Goal: Transaction & Acquisition: Purchase product/service

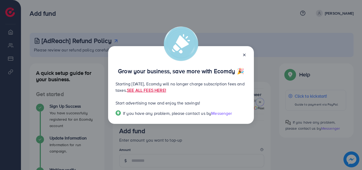
click at [271, 15] on div "Grow your business, save more with Ecomdy 🎉 Starting [DATE], Ecomdy will no lon…" at bounding box center [181, 85] width 362 height 170
click at [244, 56] on icon at bounding box center [244, 55] width 4 height 4
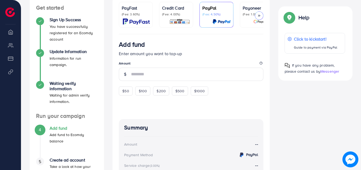
scroll to position [53, 0]
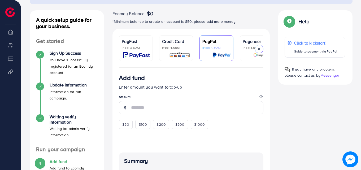
click at [260, 47] on div at bounding box center [259, 49] width 8 height 8
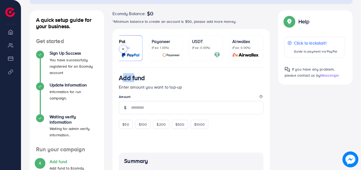
click at [166, 50] on div "Payoneer (Fee: 1.00%)" at bounding box center [166, 48] width 28 height 20
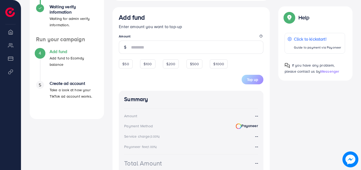
scroll to position [159, 0]
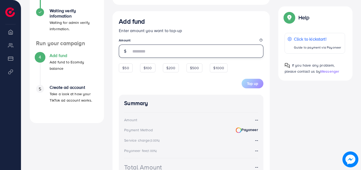
click at [135, 50] on input "number" at bounding box center [197, 51] width 132 height 13
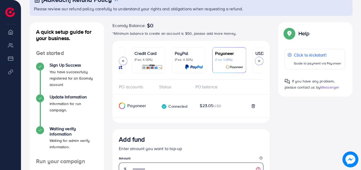
scroll to position [0, 12]
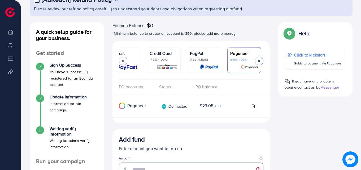
type input "**"
drag, startPoint x: 139, startPoint y: 81, endPoint x: 114, endPoint y: 81, distance: 25.2
click at [114, 81] on div "PO accounts Status PO balance" at bounding box center [190, 87] width 157 height 15
click at [130, 86] on div "PO accounts" at bounding box center [137, 87] width 36 height 6
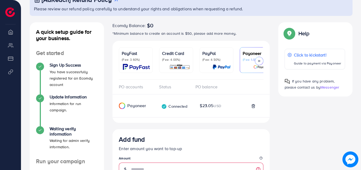
click at [135, 65] on img at bounding box center [136, 67] width 27 height 6
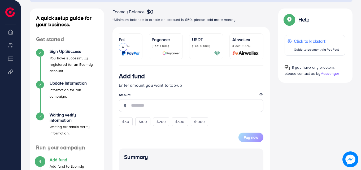
scroll to position [64, 0]
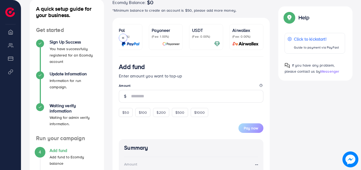
drag, startPoint x: 184, startPoint y: 55, endPoint x: 155, endPoint y: 56, distance: 29.7
click at [155, 56] on ul "PayFast (Fee: 3.60%) Credit Card (Fee: 4.00%) PayPal (Fee: 4.50%) Payoneer (Fee…" at bounding box center [191, 40] width 145 height 32
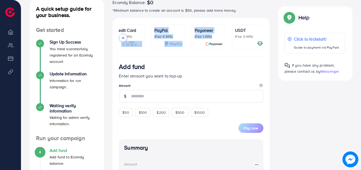
drag, startPoint x: 183, startPoint y: 56, endPoint x: 112, endPoint y: 57, distance: 70.8
click at [112, 57] on div "PayFast (Fee: 3.60%) Credit Card (Fee: 4.00%) PayPal (Fee: 4.50%) Payoneer (Fee…" at bounding box center [191, 147] width 166 height 259
click at [164, 46] on div at bounding box center [168, 44] width 28 height 6
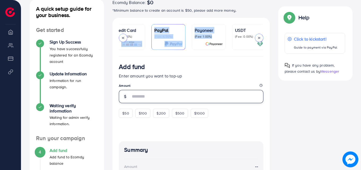
click at [131, 95] on input "number" at bounding box center [197, 96] width 132 height 13
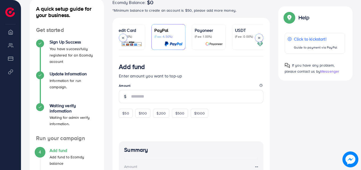
click at [173, 41] on img at bounding box center [173, 44] width 18 height 6
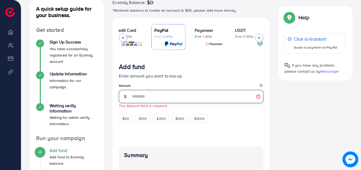
click at [132, 99] on input "number" at bounding box center [197, 96] width 132 height 13
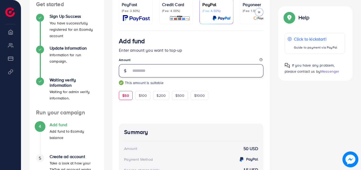
type input "**"
click at [145, 18] on img at bounding box center [136, 18] width 27 height 6
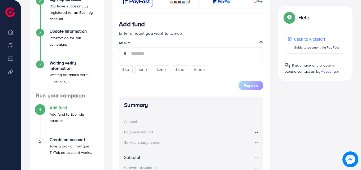
scroll to position [116, 0]
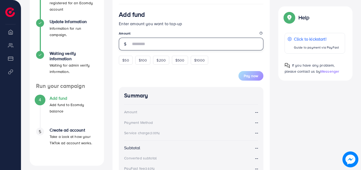
click at [139, 45] on input "number" at bounding box center [197, 44] width 132 height 13
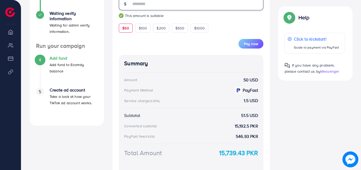
scroll to position [169, 0]
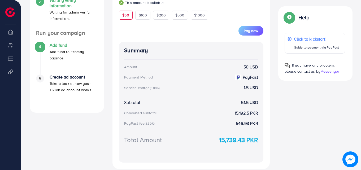
type input "**"
drag, startPoint x: 234, startPoint y: 114, endPoint x: 250, endPoint y: 115, distance: 15.4
click at [250, 115] on strong "15,192.5 PKR" at bounding box center [246, 113] width 23 height 6
click at [235, 124] on div "PayFast fee (3.60%) 546.93 PKR" at bounding box center [191, 123] width 134 height 6
drag, startPoint x: 236, startPoint y: 125, endPoint x: 259, endPoint y: 124, distance: 23.4
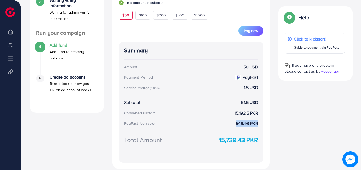
click at [259, 124] on div "Summary Amount 50 USD Payment Method PayFast Service charge (3.00%) 1.5 USD Sub…" at bounding box center [191, 102] width 145 height 121
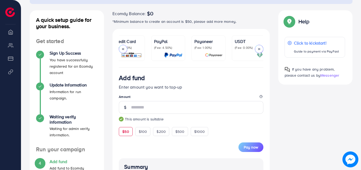
scroll to position [0, 63]
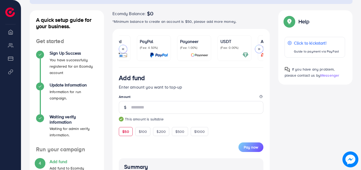
click at [182, 42] on p "Payoneer" at bounding box center [194, 41] width 28 height 6
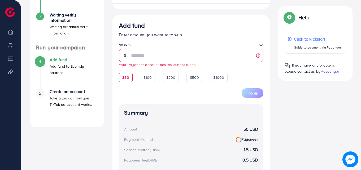
scroll to position [159, 0]
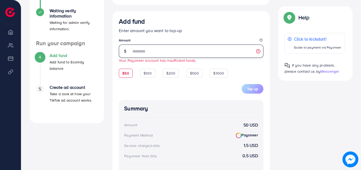
click at [135, 52] on input "**" at bounding box center [197, 51] width 132 height 13
drag, startPoint x: 138, startPoint y: 53, endPoint x: 129, endPoint y: 52, distance: 8.8
click at [129, 52] on div "**" at bounding box center [191, 51] width 145 height 13
type input "**"
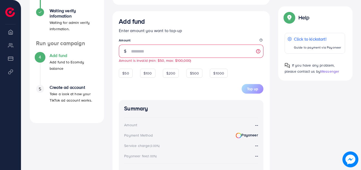
click at [151, 94] on div "Top up" at bounding box center [191, 86] width 145 height 16
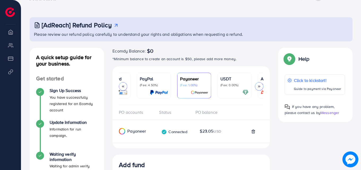
scroll to position [0, 0]
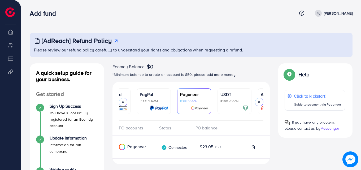
click at [192, 104] on div "Payoneer (Fee: 1.00%)" at bounding box center [194, 101] width 28 height 20
